Goal: Information Seeking & Learning: Learn about a topic

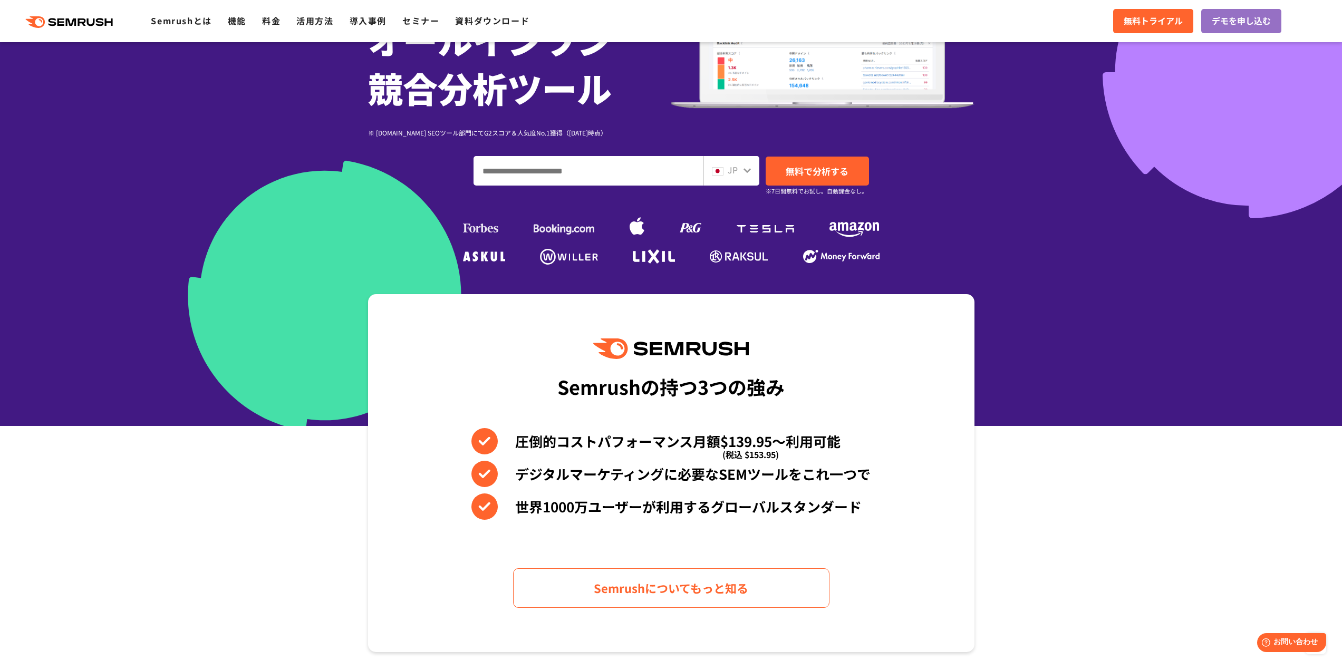
scroll to position [158, 0]
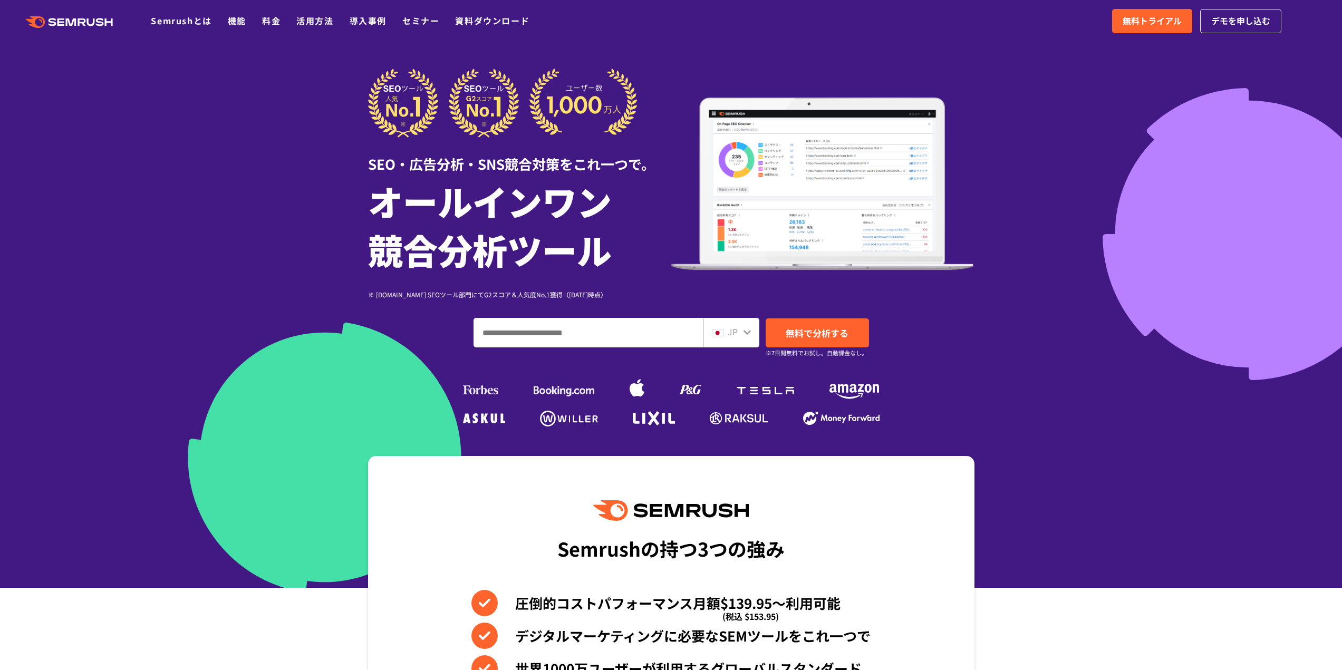
click at [258, 19] on ul "Semrushとは 機能 料金 活用方法 導入事例 セミナー 資料ダウンロード" at bounding box center [348, 21] width 394 height 14
click at [269, 21] on link "料金" at bounding box center [271, 20] width 18 height 13
